Goal: Find contact information: Find contact information

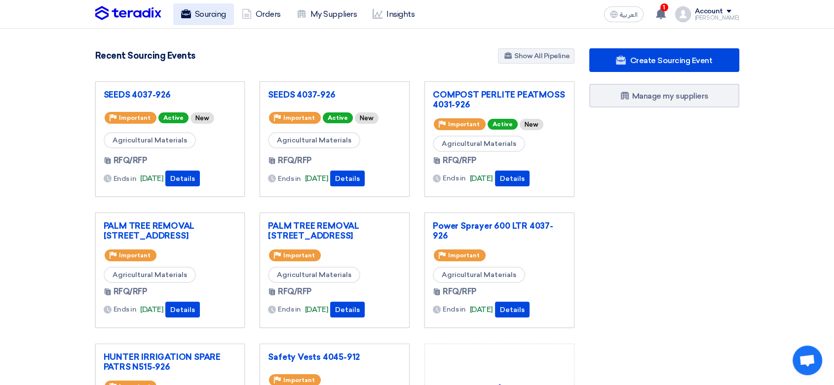
click at [222, 11] on link "Sourcing" at bounding box center [203, 14] width 61 height 22
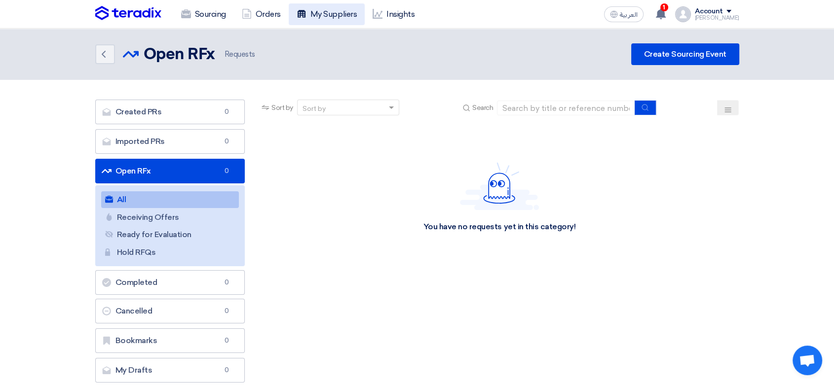
click at [330, 9] on link "My Suppliers" at bounding box center [327, 14] width 76 height 22
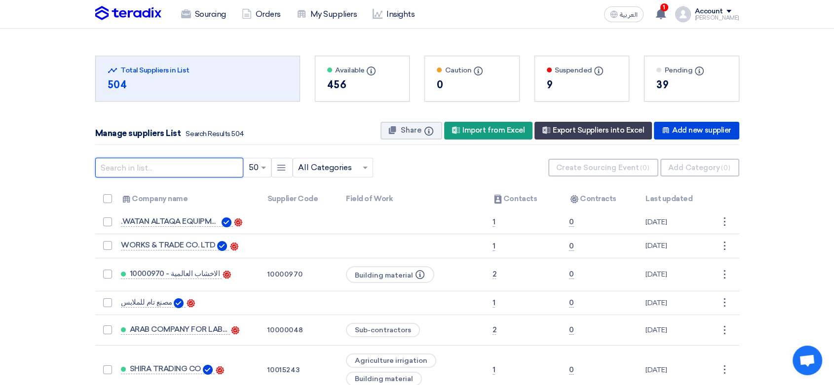
click at [129, 170] on input "text" at bounding box center [169, 168] width 148 height 20
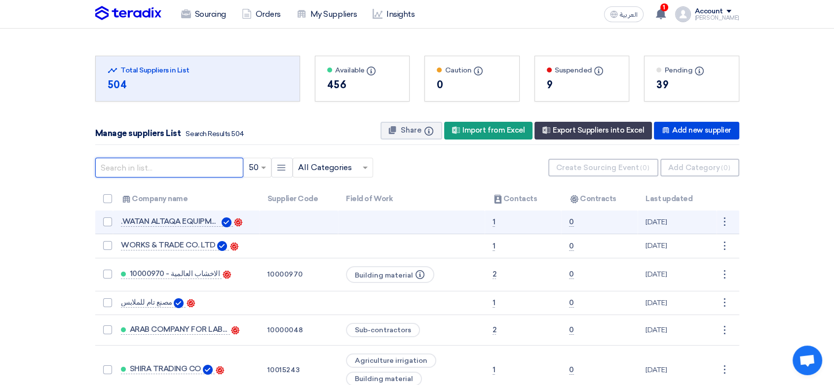
type input "a"
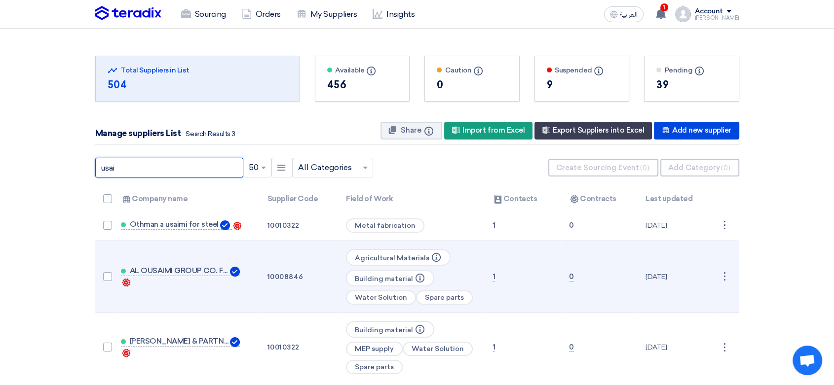
type input "usai"
click at [175, 264] on td "AL OUSAIMI GROUP CO. FOR TRADING Contacts" at bounding box center [186, 277] width 147 height 72
click at [176, 267] on span "AL OUSAIMI GROUP CO. FOR TRADING" at bounding box center [179, 271] width 99 height 8
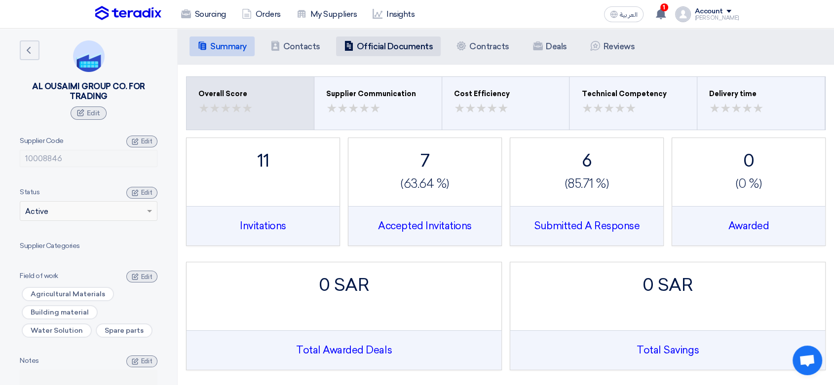
click at [407, 38] on li "Company Officials Official Documents" at bounding box center [388, 47] width 105 height 20
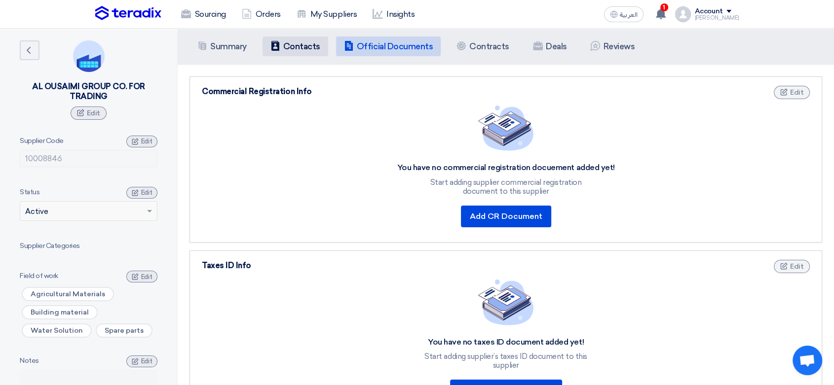
click at [304, 41] on h5 "Contacts" at bounding box center [301, 46] width 37 height 10
